Goal: Check status: Check status

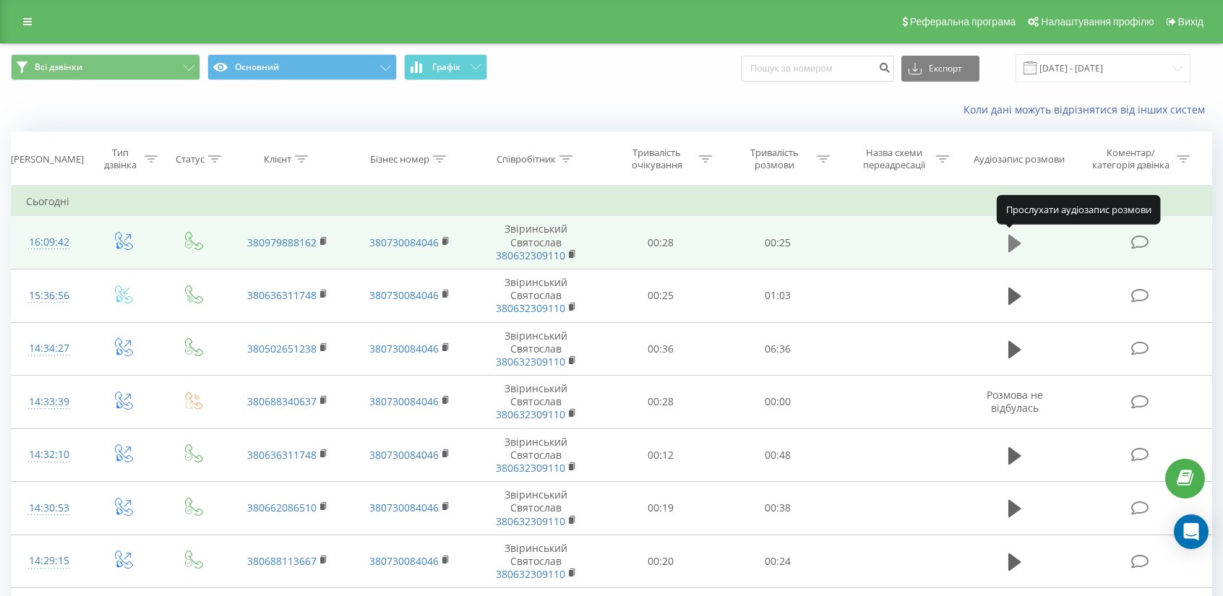
click at [1015, 244] on icon at bounding box center [1014, 242] width 13 height 17
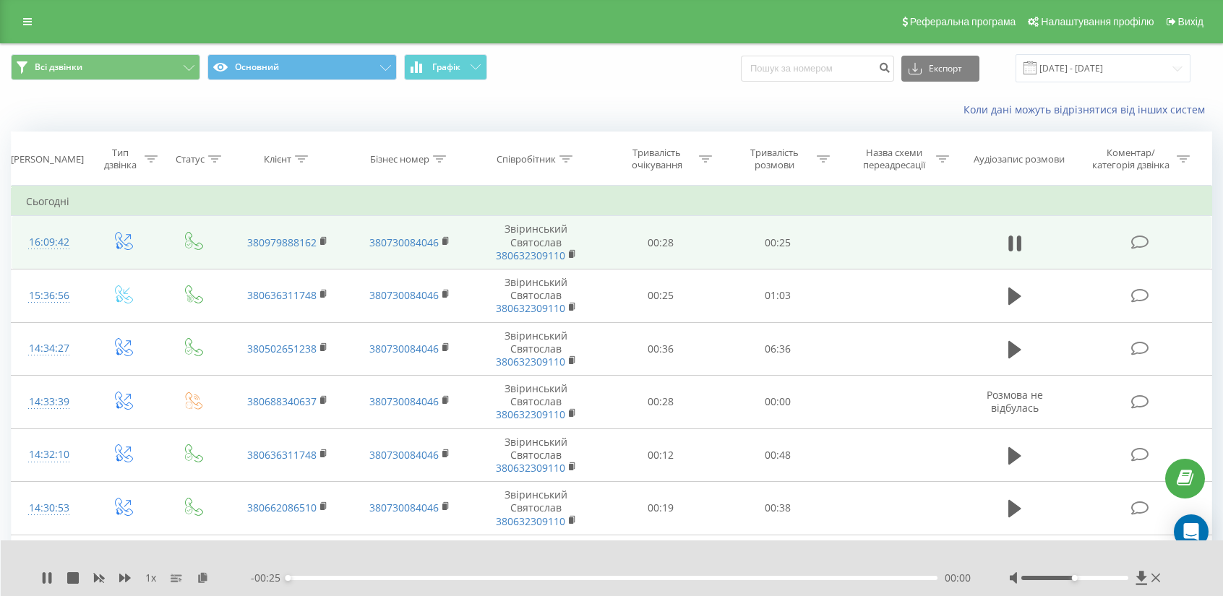
click at [1080, 580] on div at bounding box center [1086, 578] width 155 height 14
drag, startPoint x: 1075, startPoint y: 574, endPoint x: 1090, endPoint y: 577, distance: 14.6
click at [1090, 577] on div at bounding box center [1086, 578] width 155 height 14
drag, startPoint x: 1080, startPoint y: 577, endPoint x: 1092, endPoint y: 579, distance: 12.4
click at [1092, 579] on div at bounding box center [1074, 578] width 107 height 4
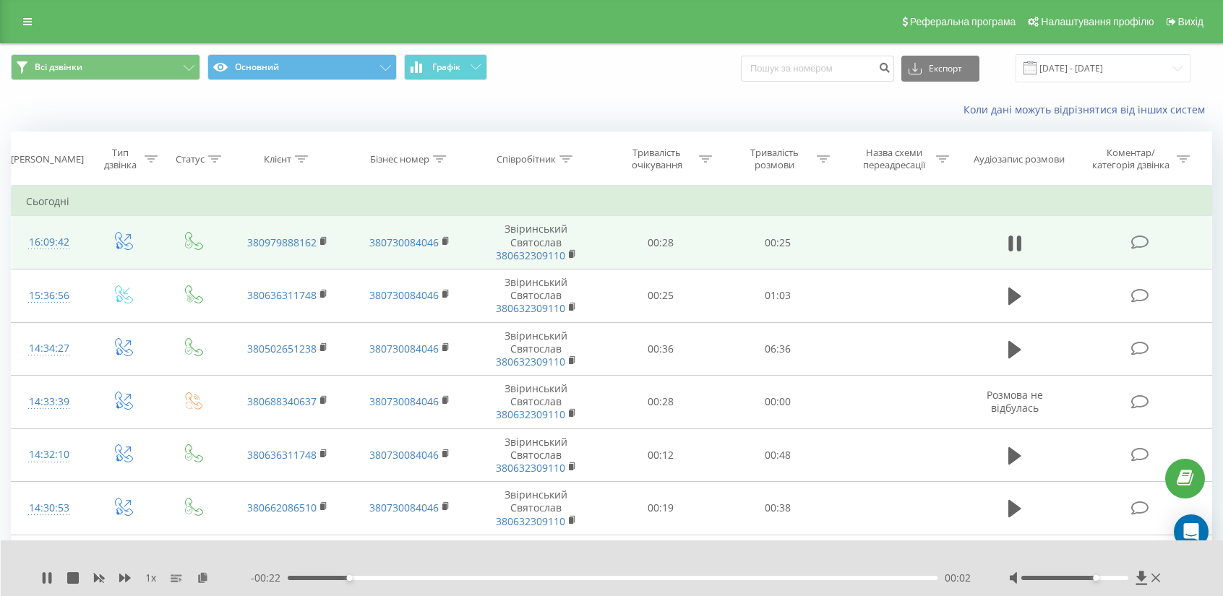
click at [1098, 580] on div at bounding box center [1074, 578] width 107 height 4
drag, startPoint x: 1097, startPoint y: 580, endPoint x: 1104, endPoint y: 580, distance: 7.3
click at [1104, 580] on div "Accessibility label" at bounding box center [1106, 578] width 6 height 6
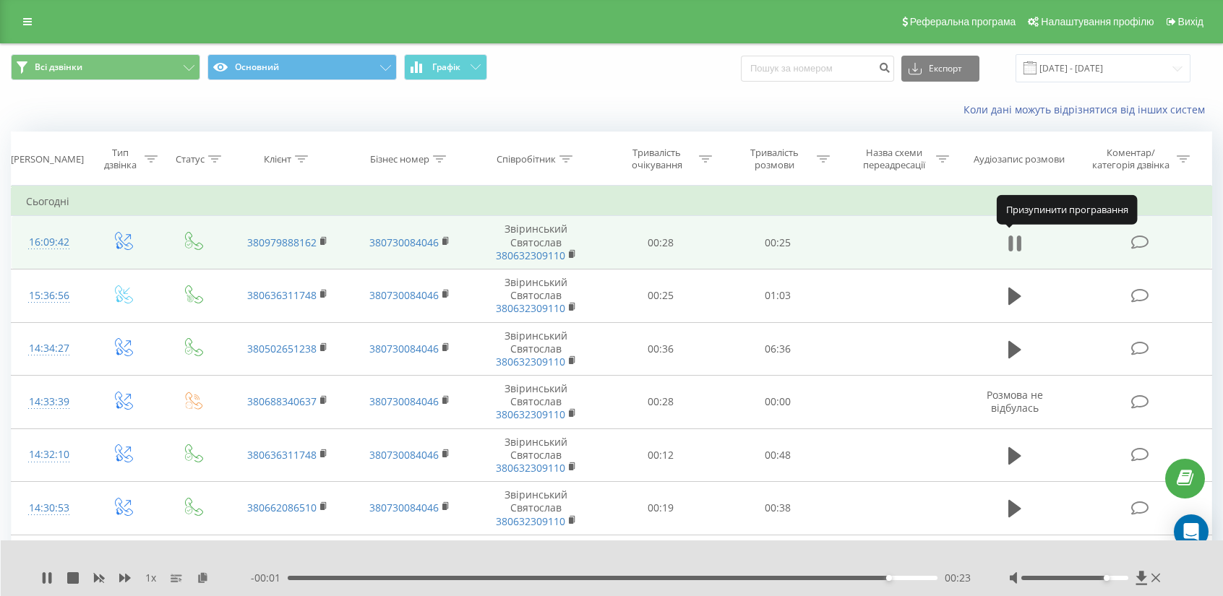
click at [1014, 243] on icon at bounding box center [1014, 243] width 13 height 20
